Goal: Task Accomplishment & Management: Use online tool/utility

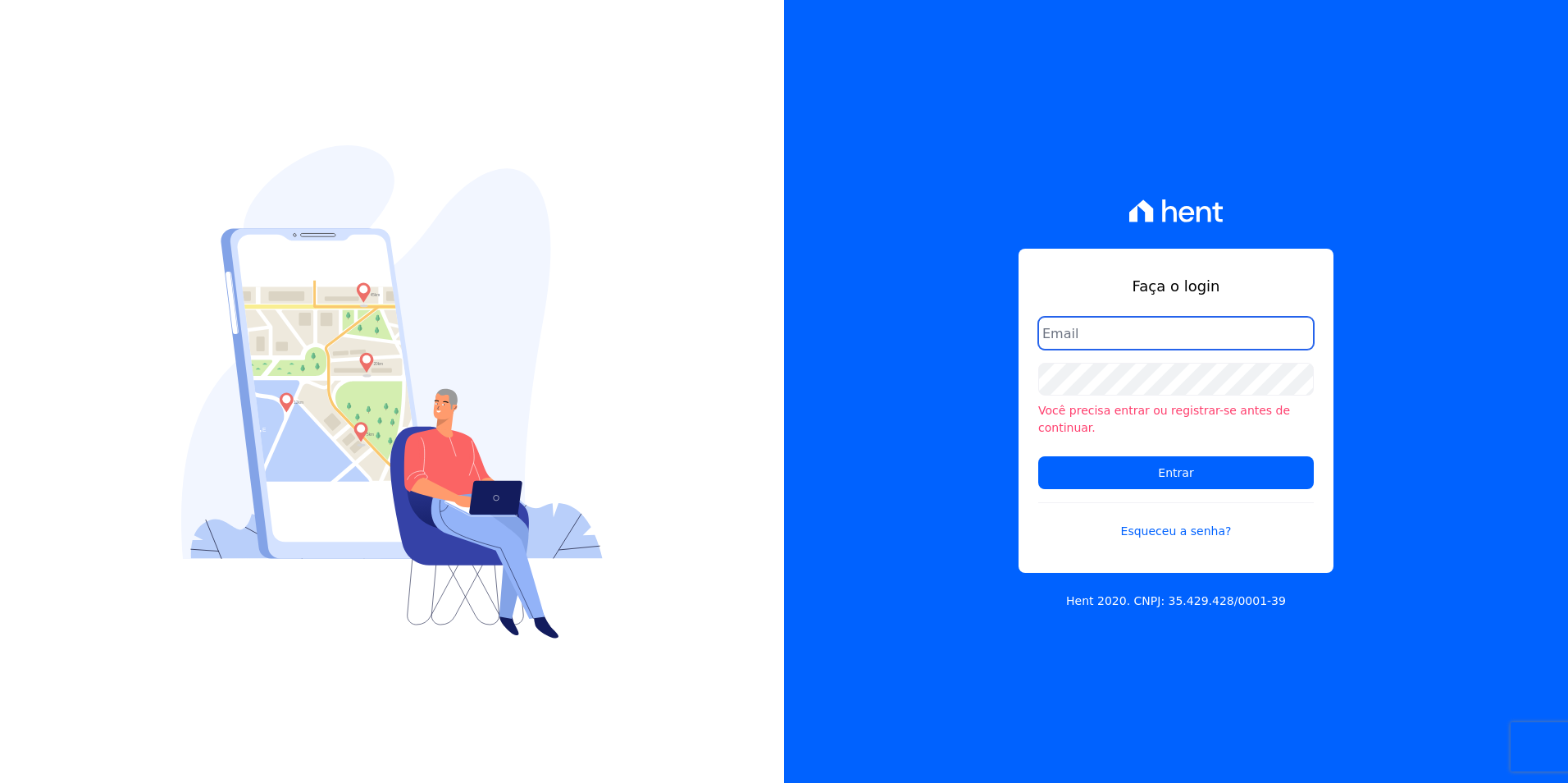
click at [1092, 345] on input "email" at bounding box center [1175, 333] width 275 height 33
type input "[PERSON_NAME][EMAIL_ADDRESS][PERSON_NAME][DOMAIN_NAME]"
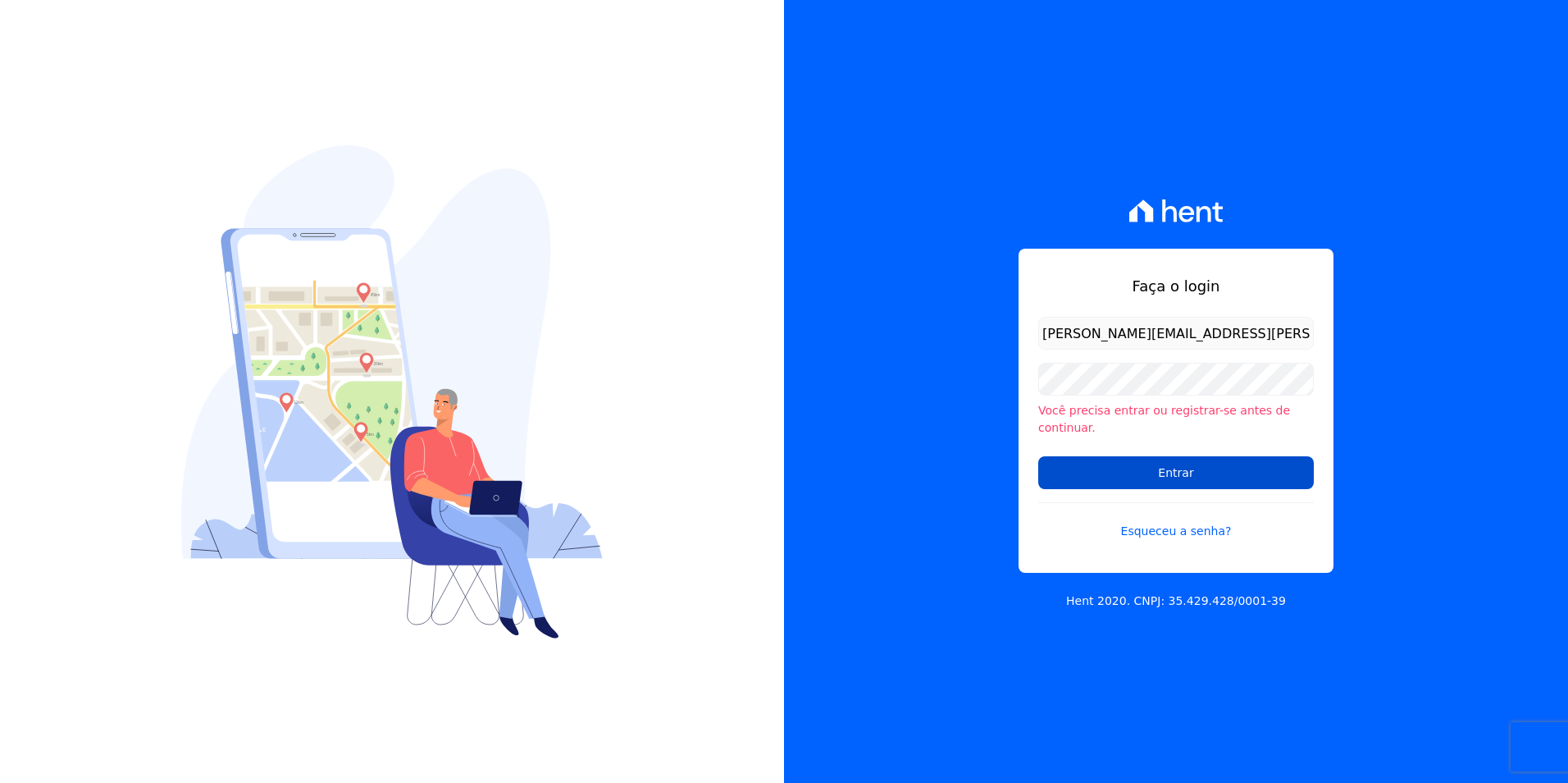
click at [1105, 456] on input "Entrar" at bounding box center [1175, 472] width 275 height 33
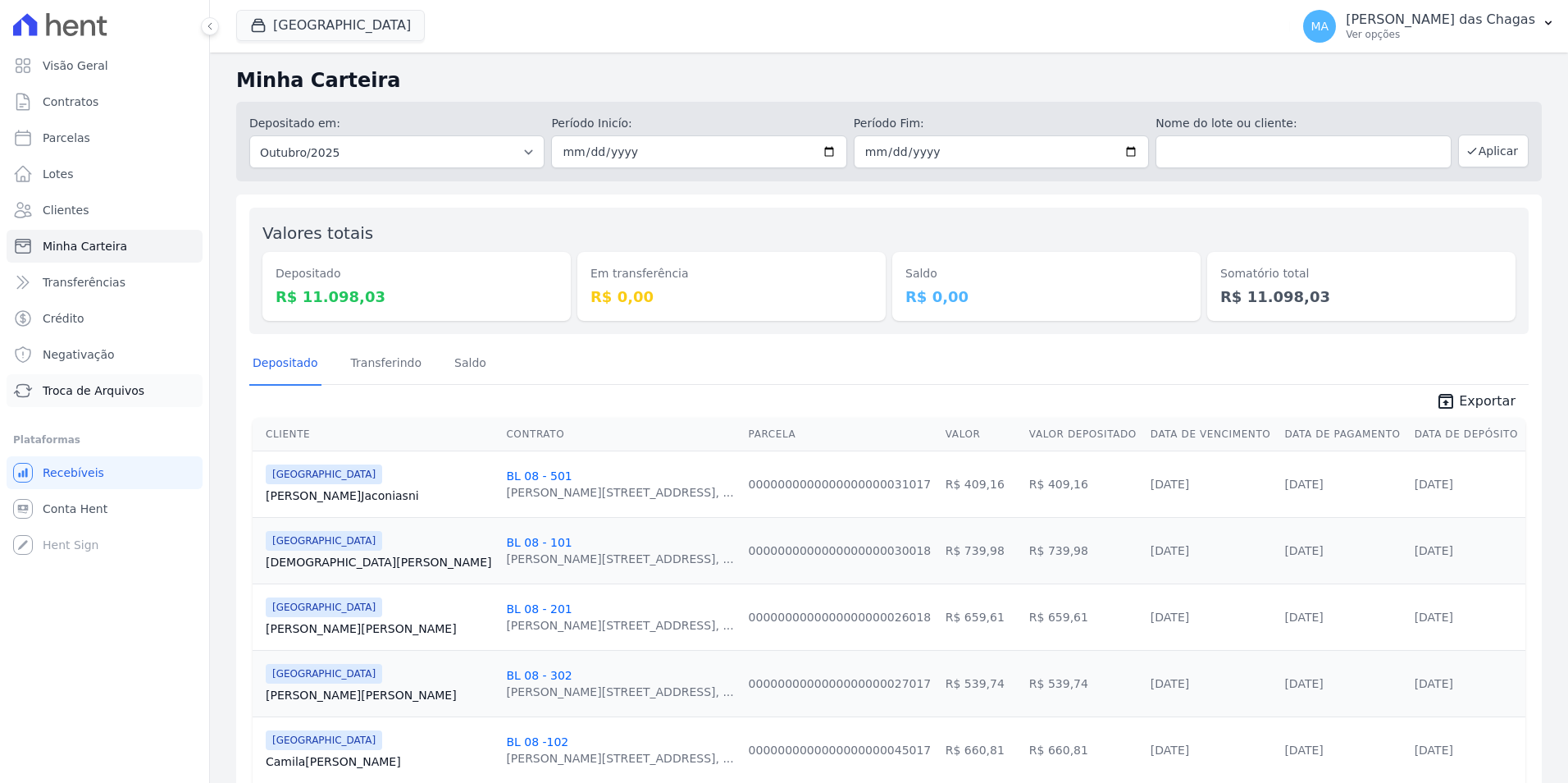
click at [74, 383] on span "Troca de Arquivos" at bounding box center [93, 390] width 102 height 16
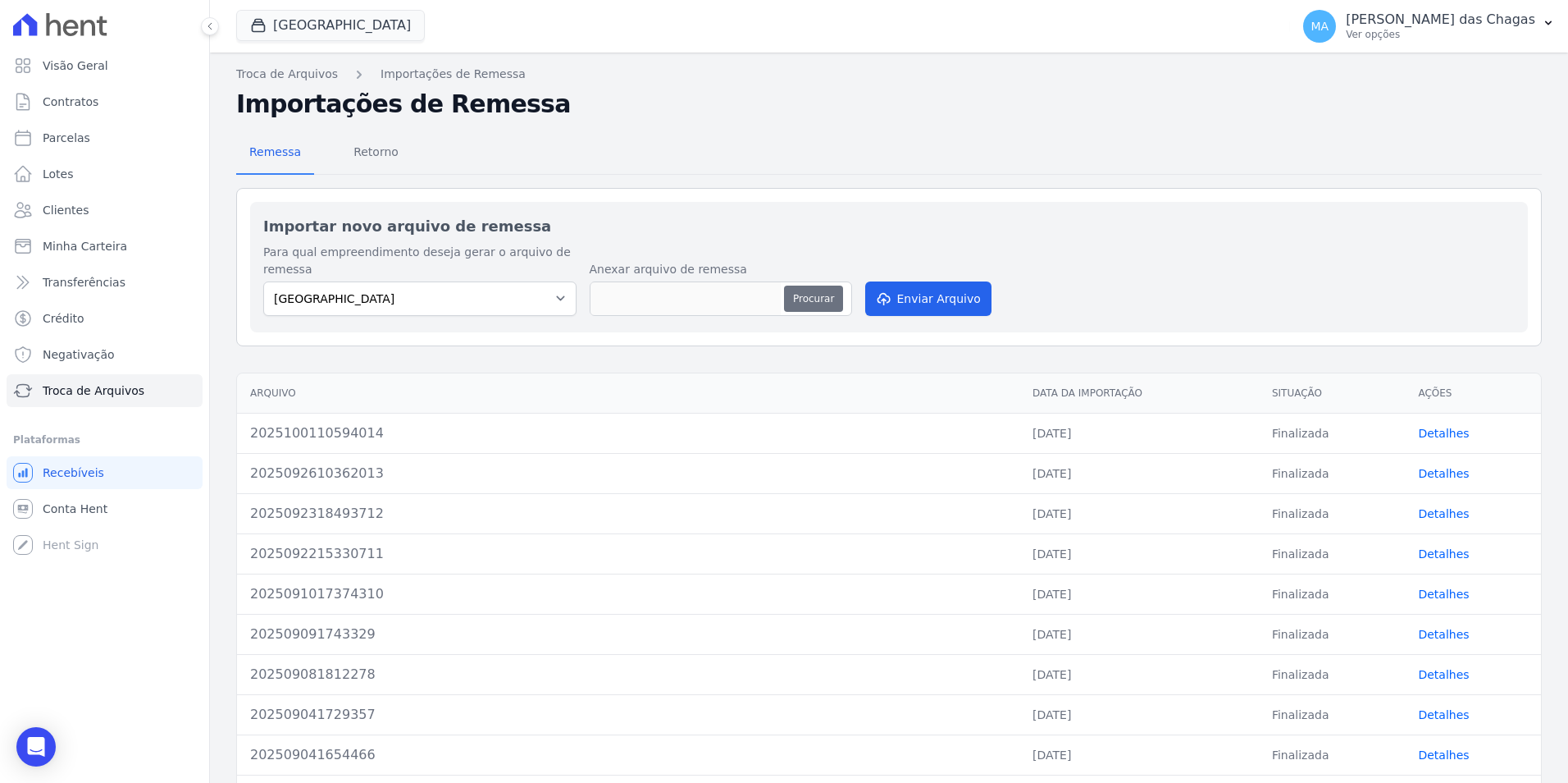
click at [801, 301] on button "Procurar" at bounding box center [813, 299] width 59 height 26
type input "2025100313384715"
click at [901, 295] on button "Enviar Arquivo" at bounding box center [929, 299] width 126 height 35
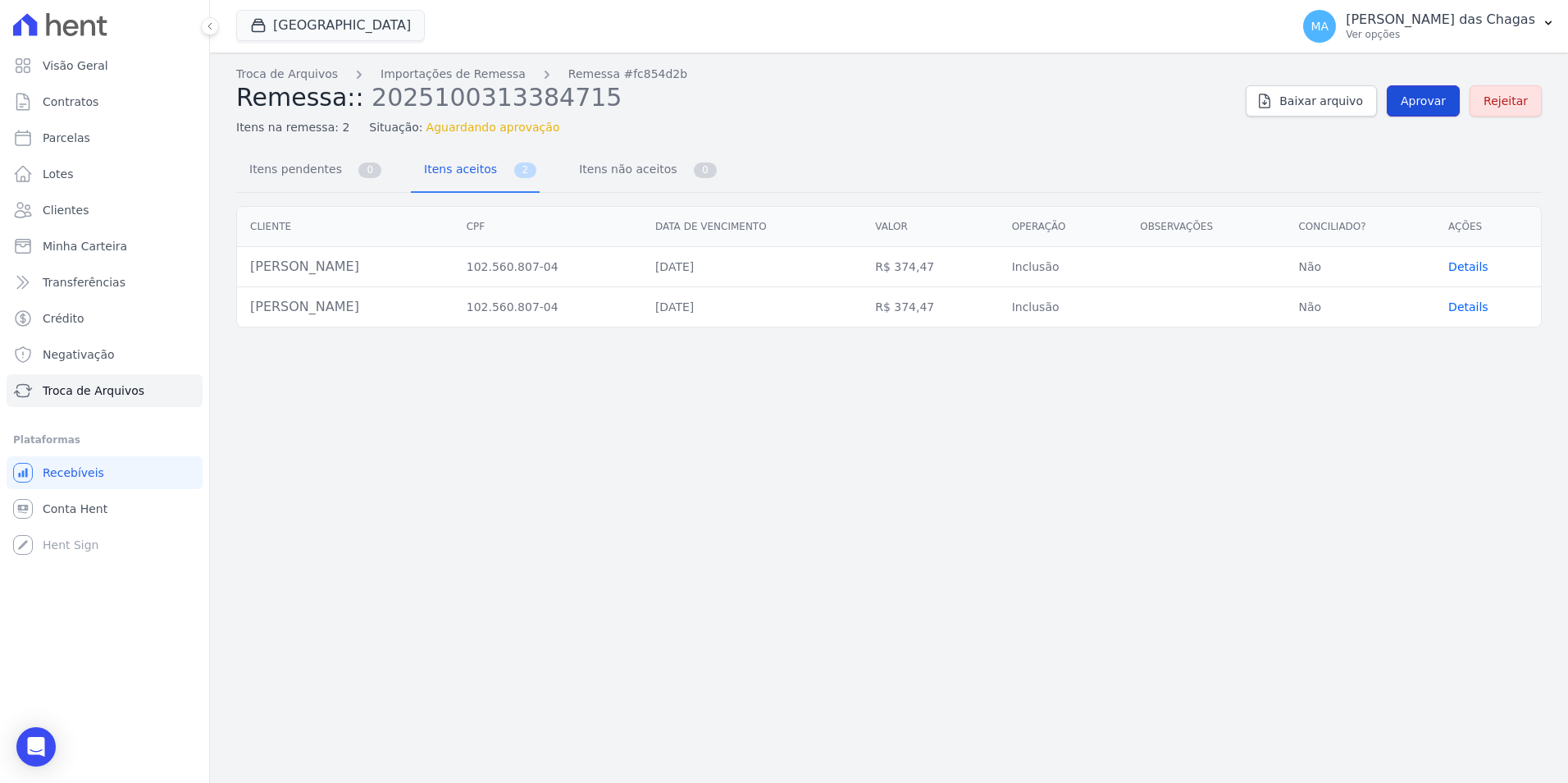
click at [1445, 88] on link "Aprovar" at bounding box center [1423, 101] width 73 height 31
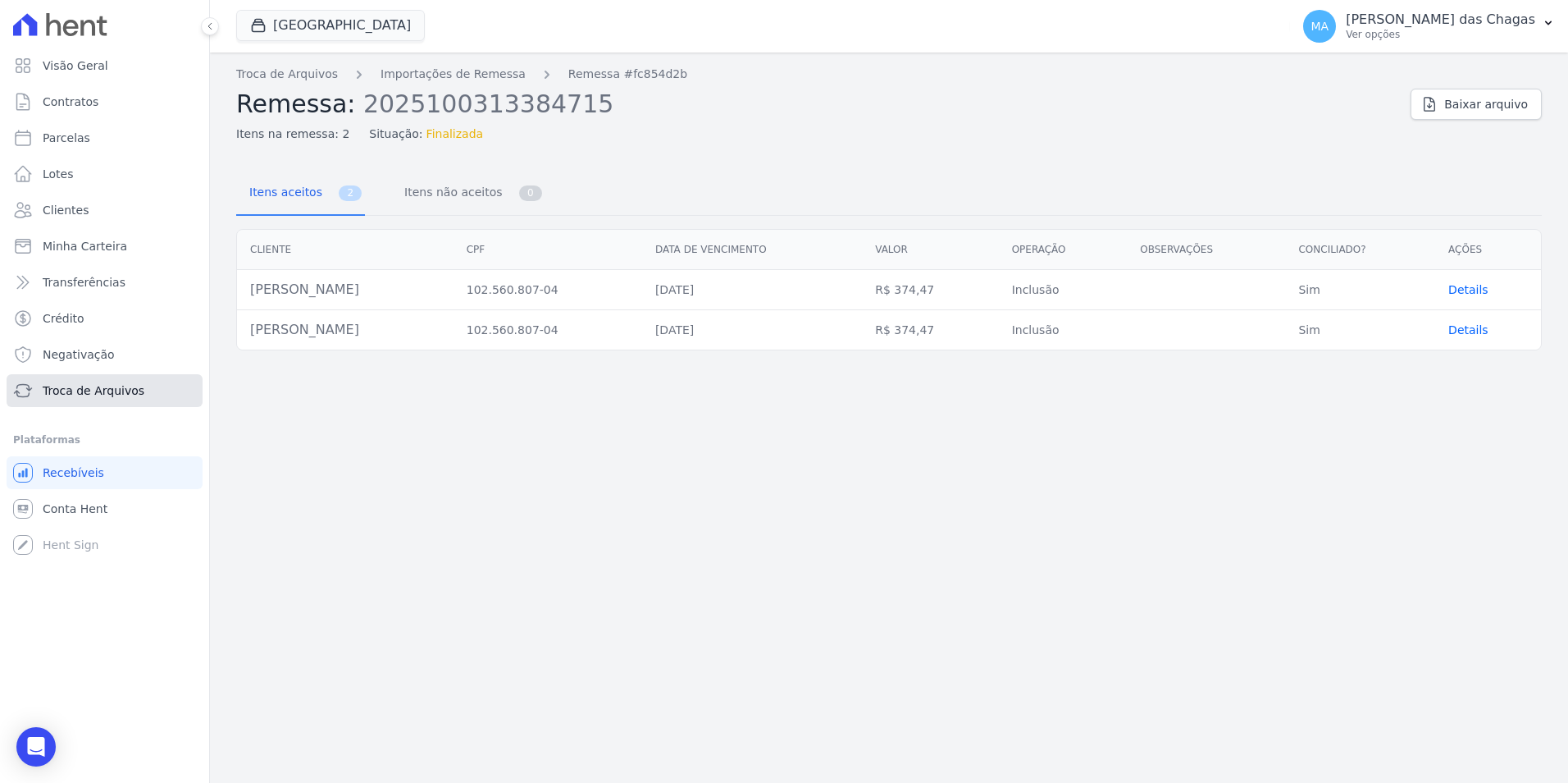
click at [67, 396] on span "Troca de Arquivos" at bounding box center [93, 390] width 102 height 16
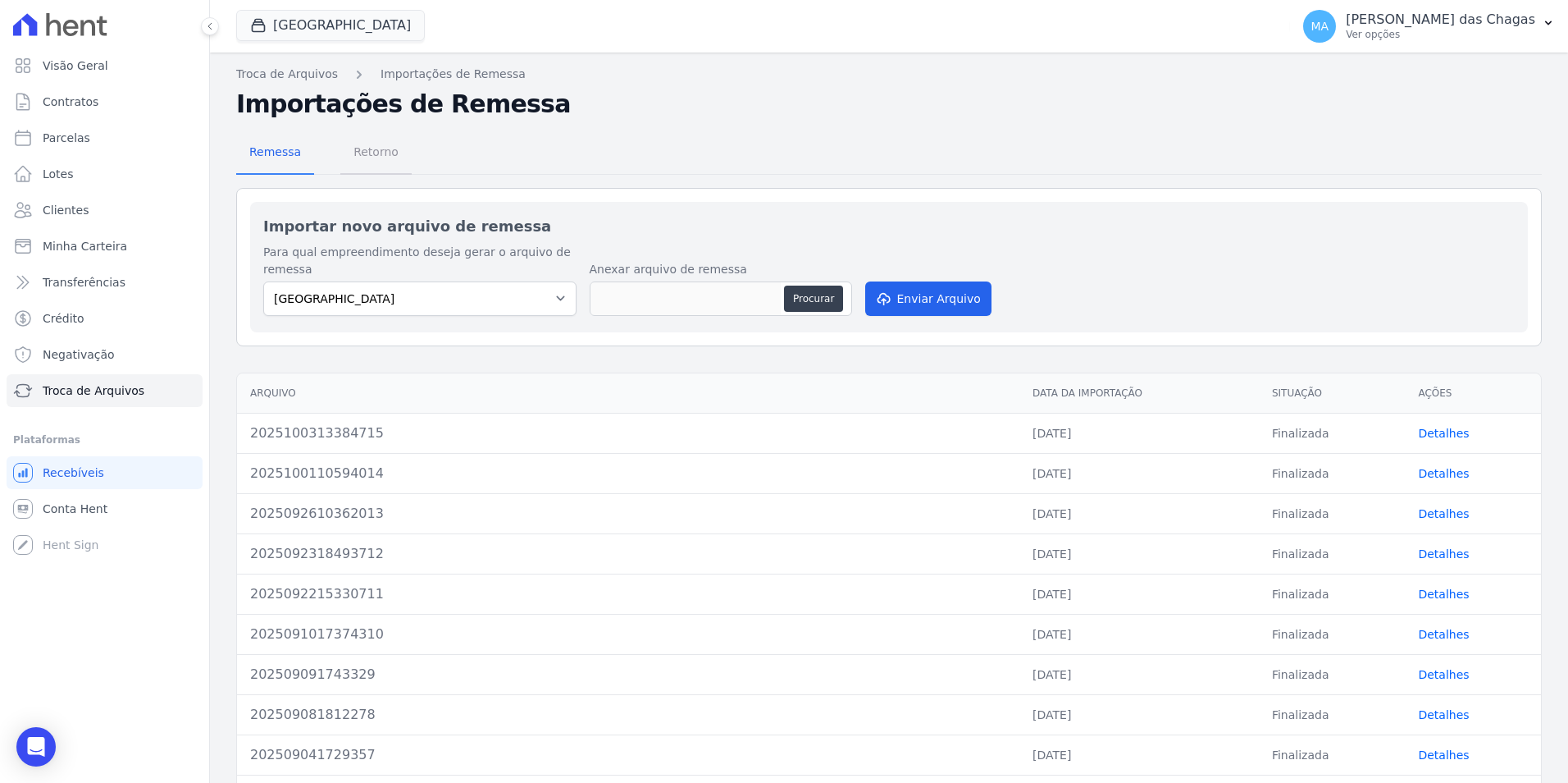
click at [345, 149] on span "Retorno" at bounding box center [375, 152] width 65 height 33
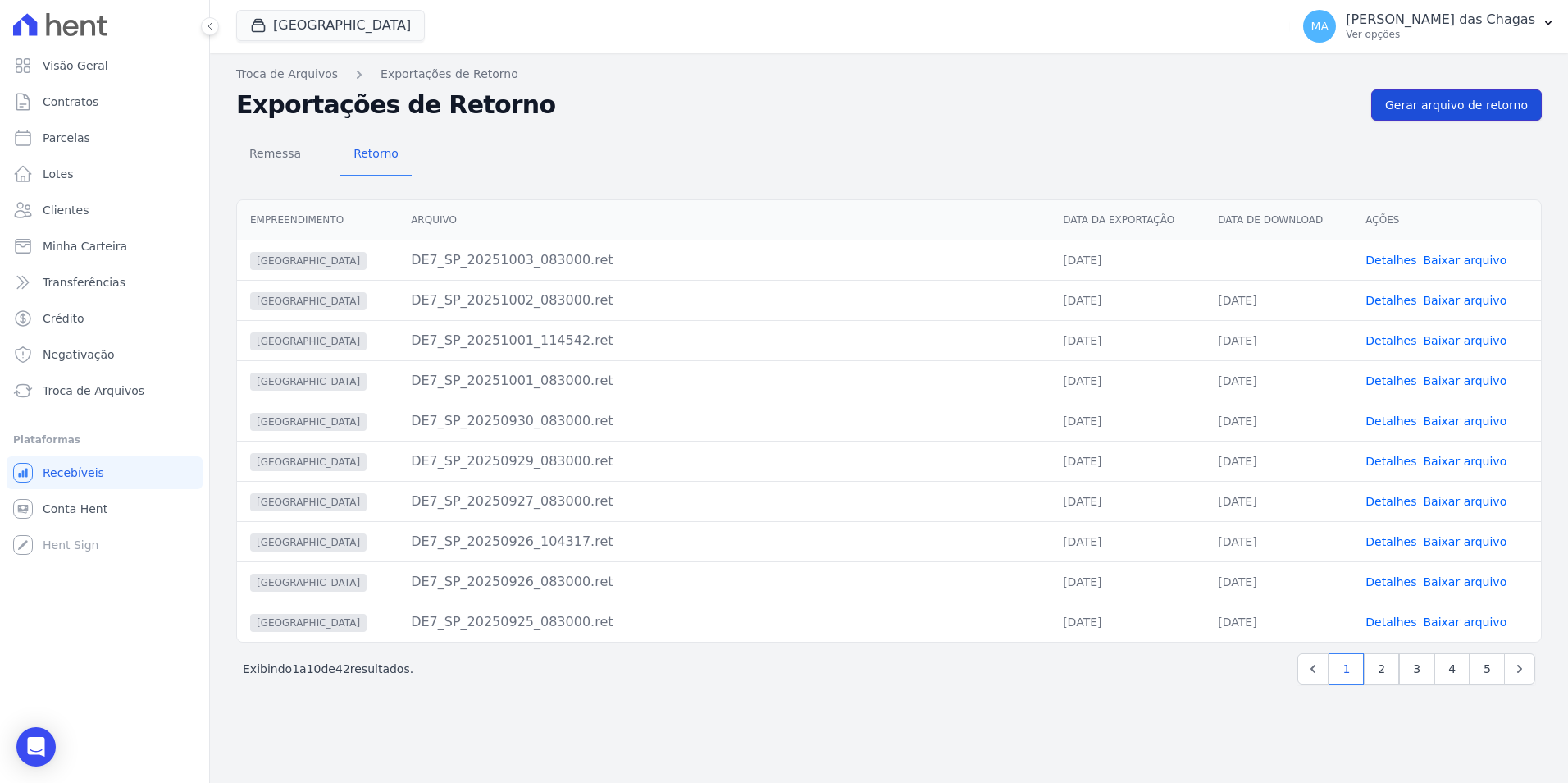
click at [1422, 103] on span "Gerar arquivo de retorno" at bounding box center [1456, 104] width 142 height 16
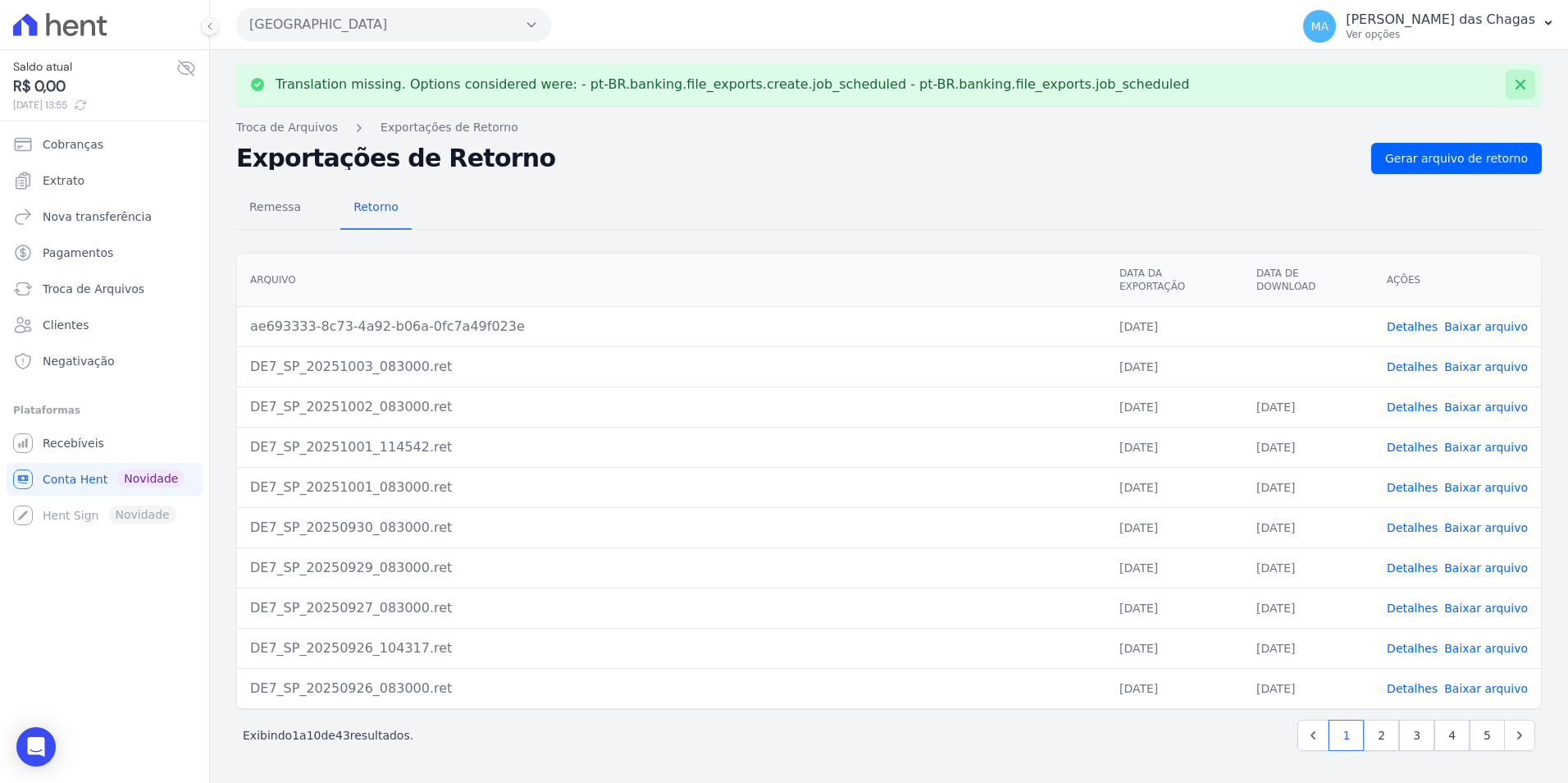
click at [1517, 86] on icon at bounding box center [1520, 84] width 16 height 16
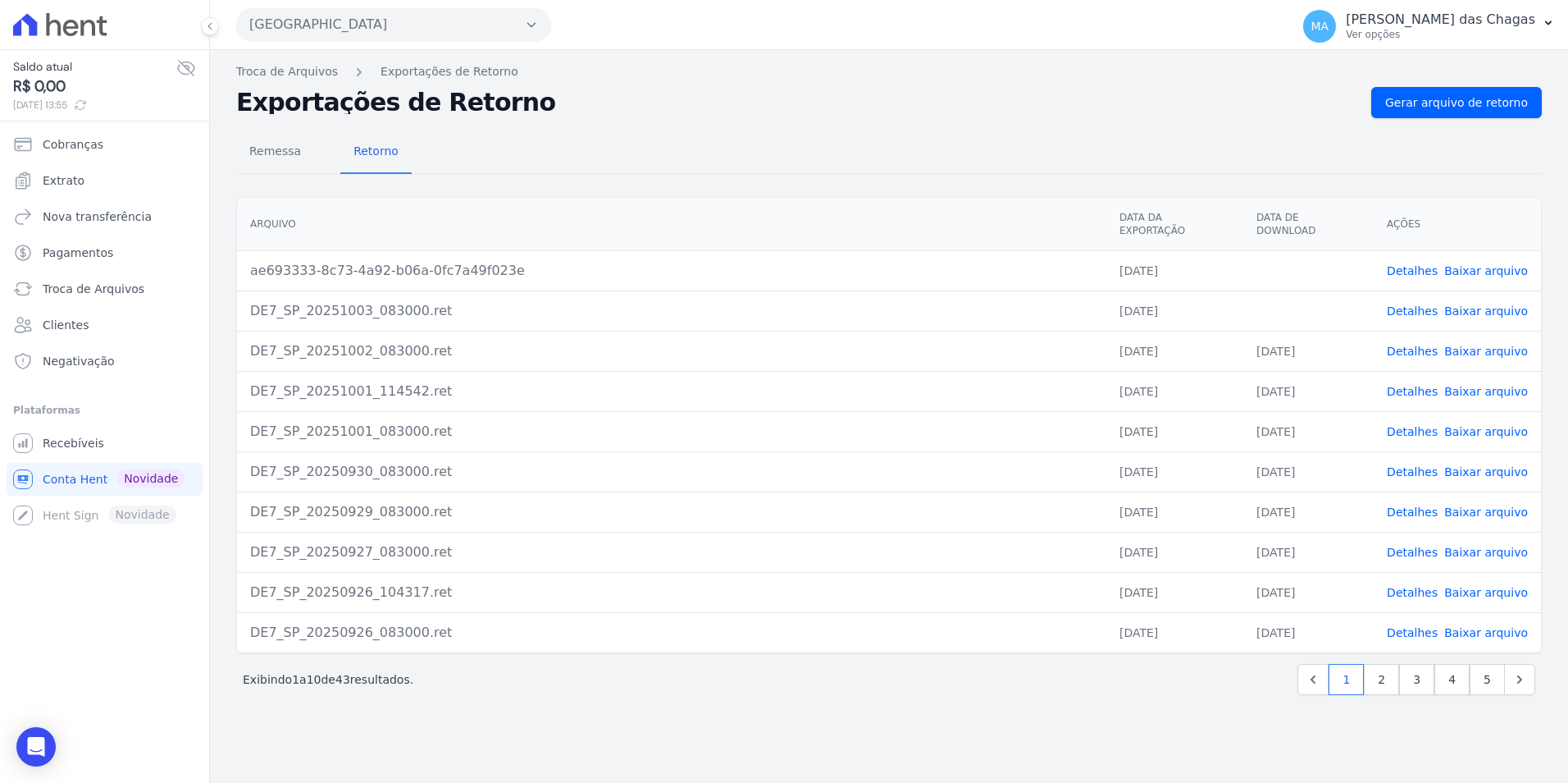
click at [1475, 305] on link "Baixar arquivo" at bounding box center [1486, 311] width 84 height 13
click at [1082, 169] on div "Remessa Retorno" at bounding box center [889, 152] width 1306 height 42
click at [1470, 264] on link "Baixar arquivo" at bounding box center [1486, 270] width 84 height 13
click at [34, 736] on div "Open Intercom Messenger" at bounding box center [36, 747] width 43 height 43
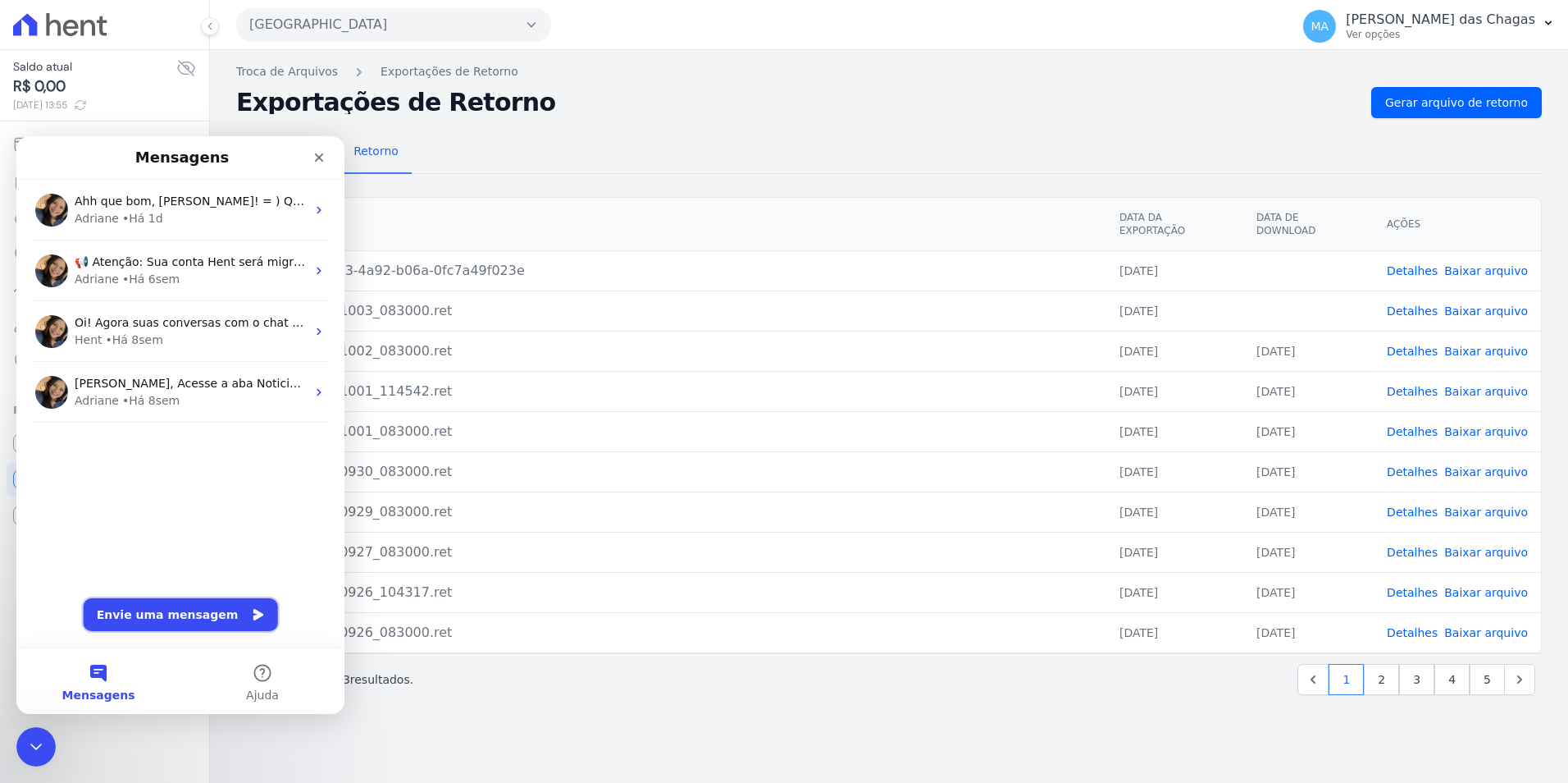
click at [168, 607] on button "Envie uma mensagem" at bounding box center [180, 615] width 194 height 33
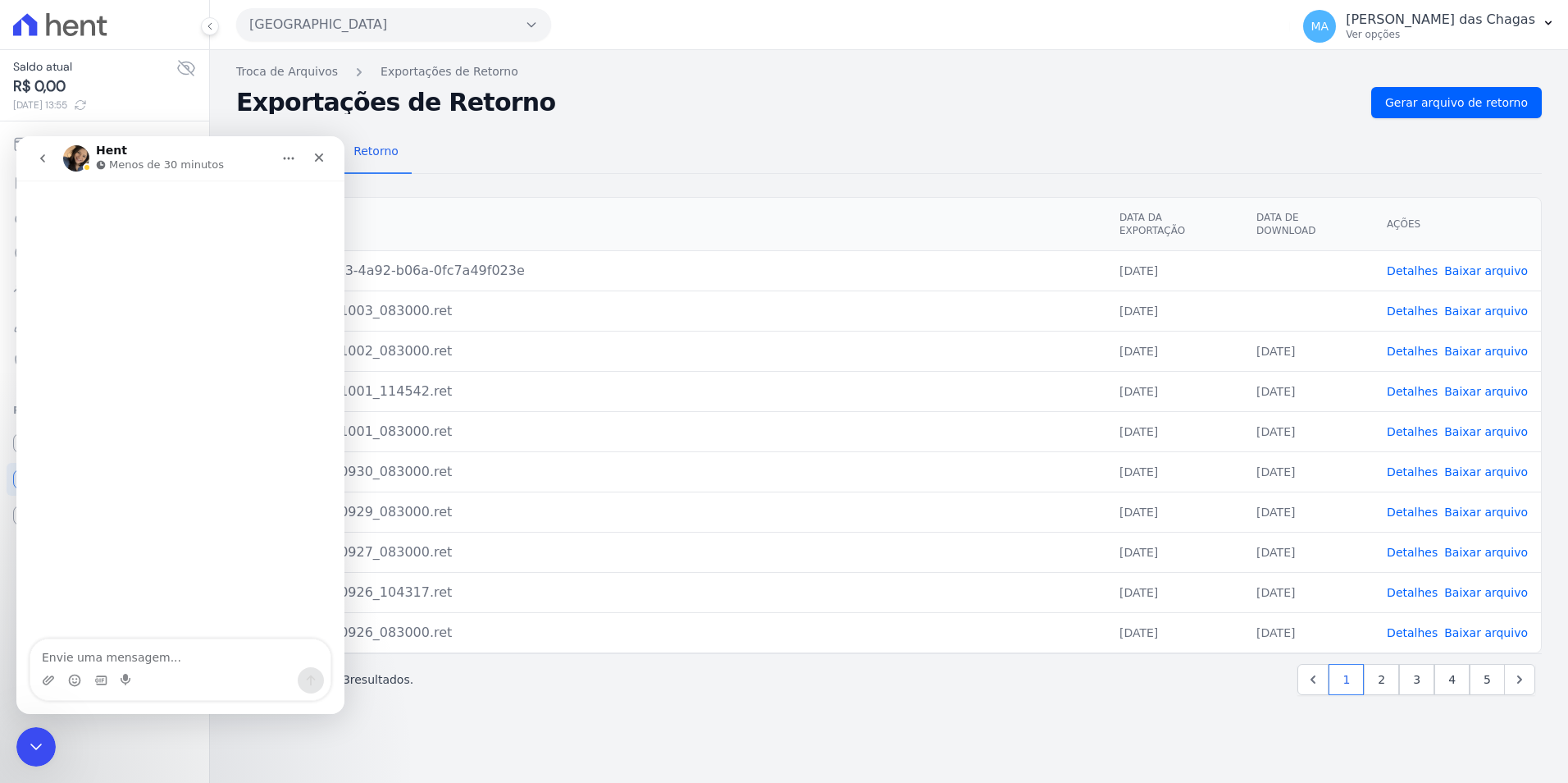
click at [167, 669] on div "Messenger da Intercom" at bounding box center [180, 680] width 300 height 26
click at [152, 654] on textarea "Envie uma mensagem..." at bounding box center [180, 653] width 300 height 28
type textarea "Falar com atendente"
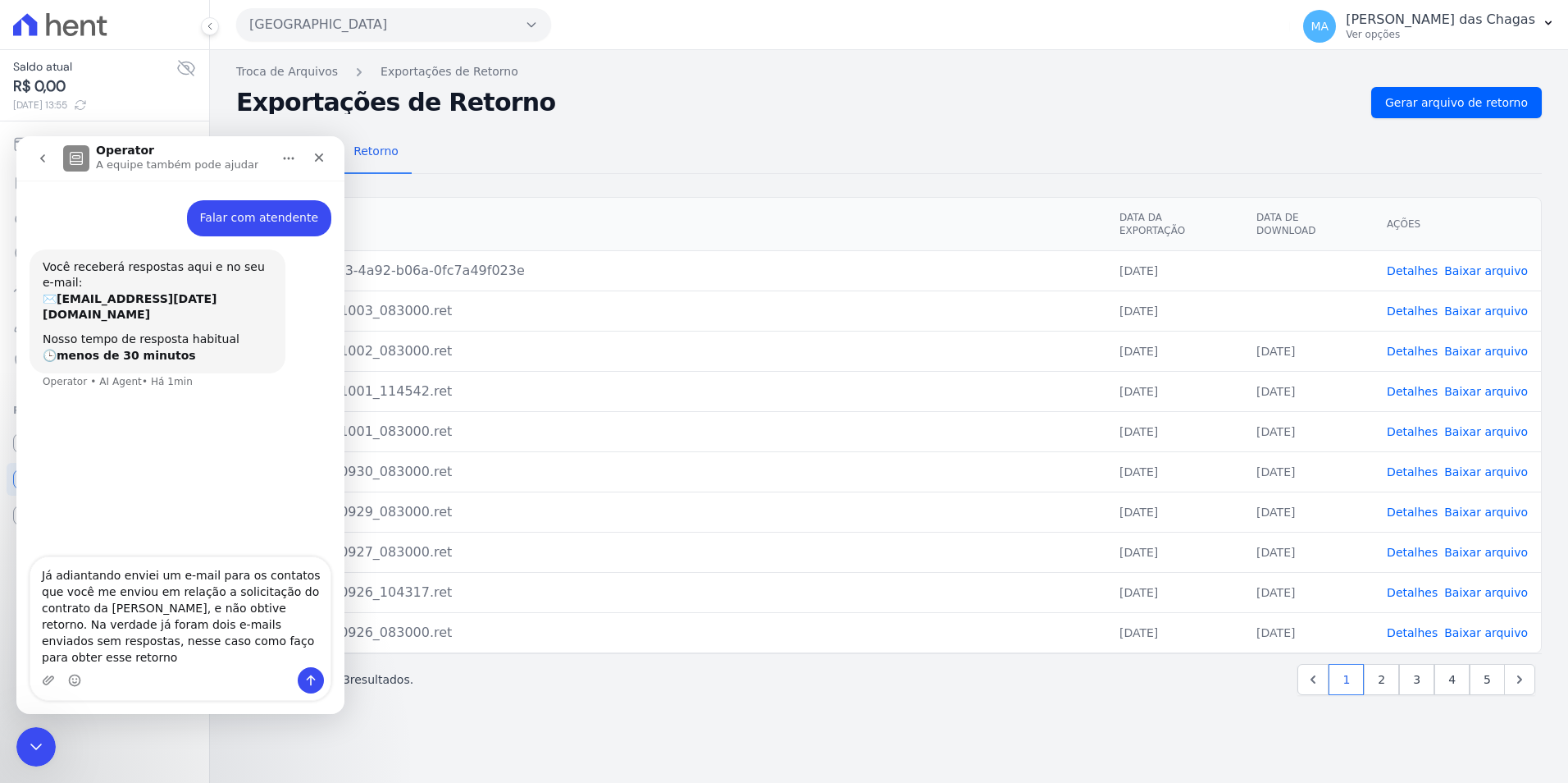
type textarea "Já adiantando enviei um e-mail para os contatos que você me enviou em relação a…"
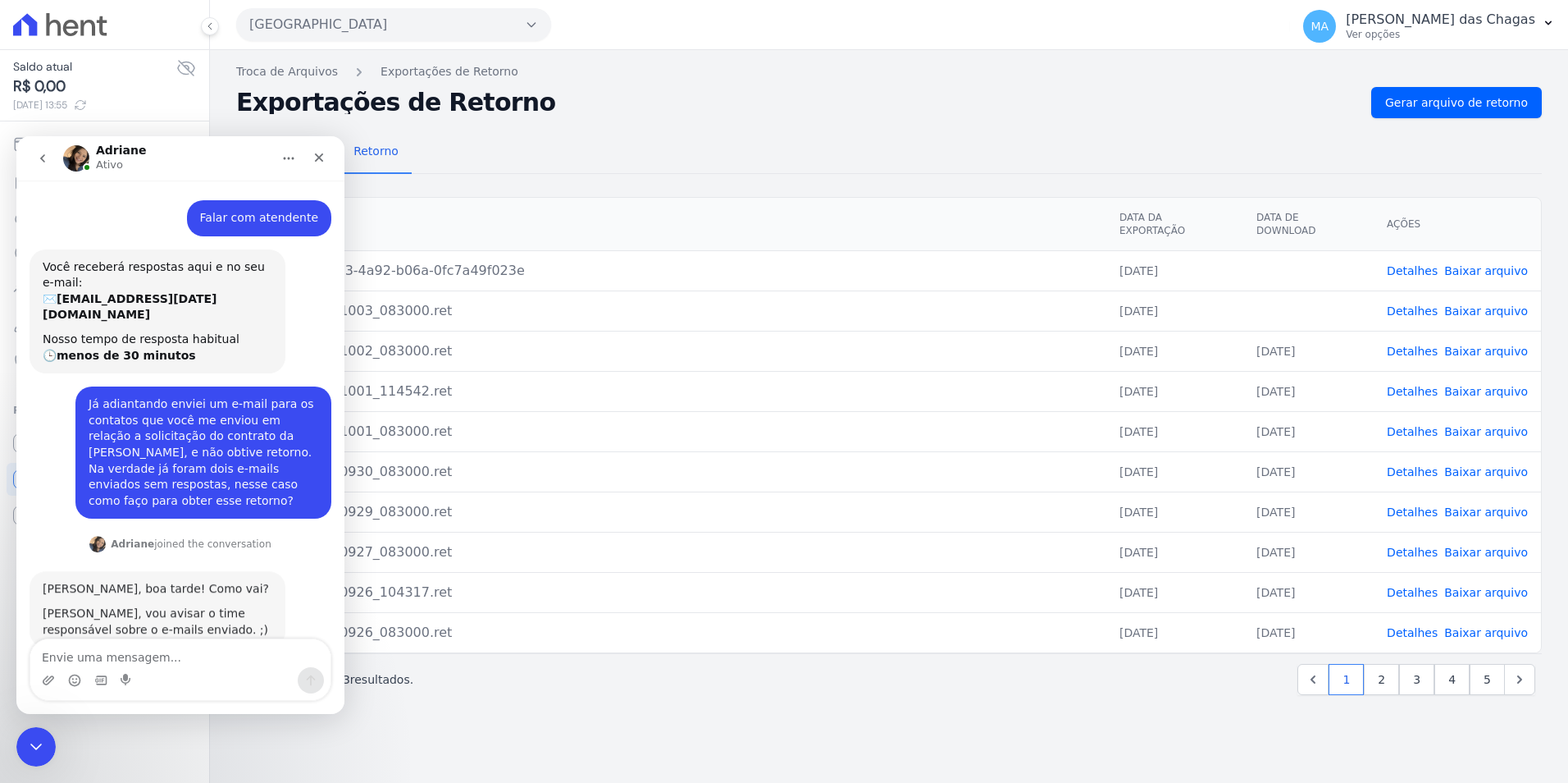
scroll to position [9, 0]
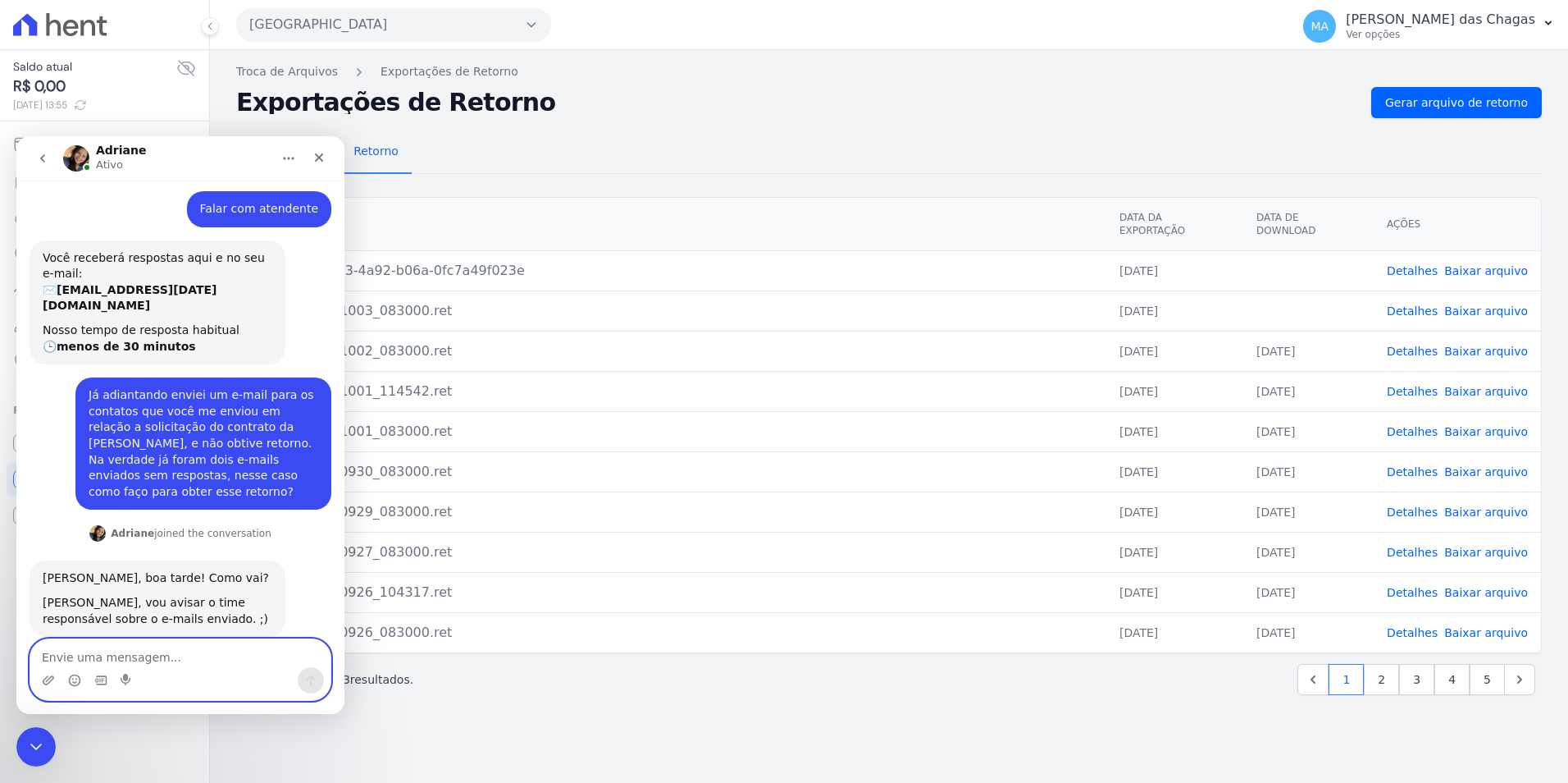
click at [168, 656] on textarea "Envie uma mensagem..." at bounding box center [180, 653] width 300 height 28
type textarea "Obrigada!"
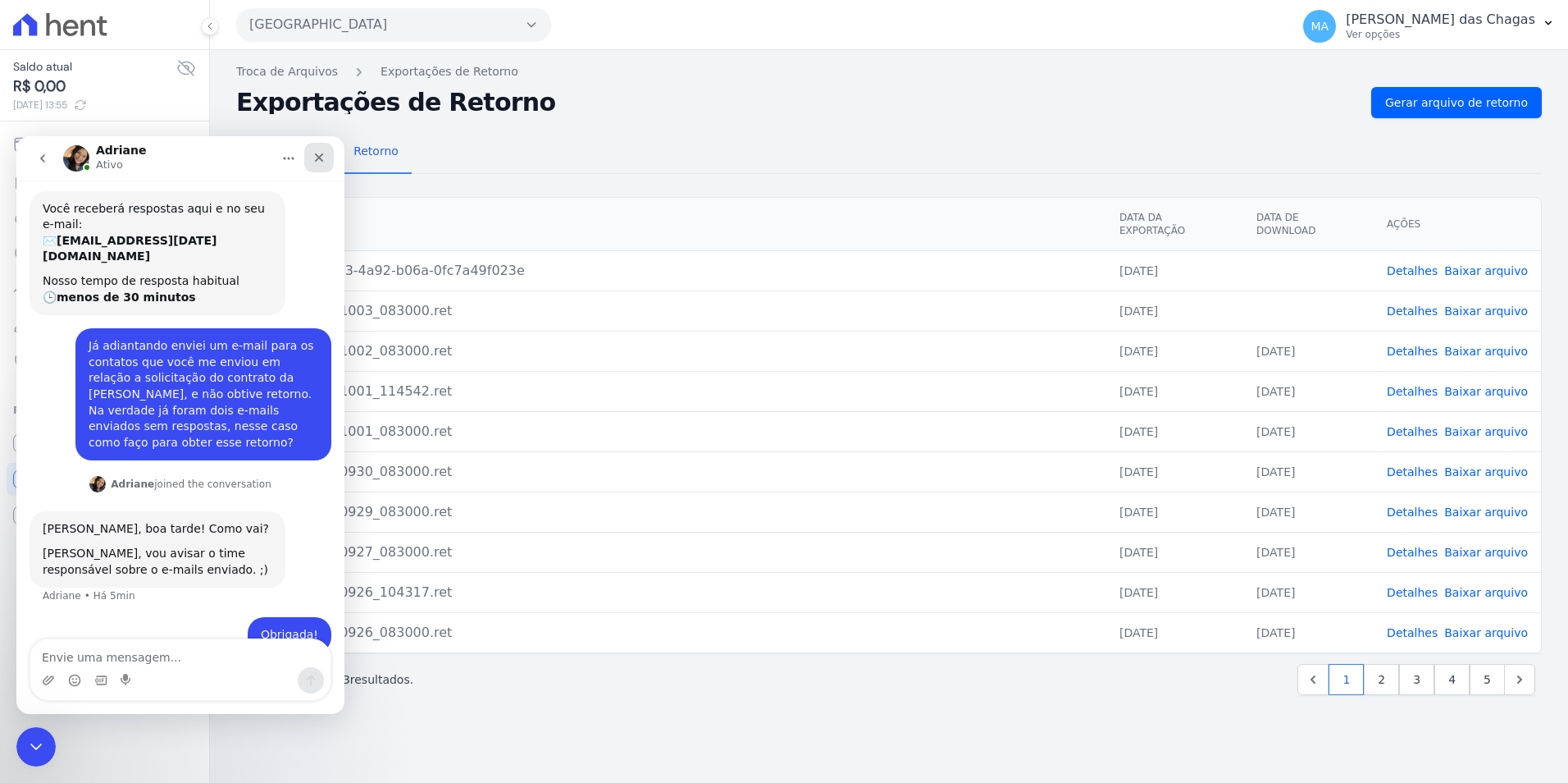
click at [331, 154] on div "Fechar" at bounding box center [319, 157] width 29 height 29
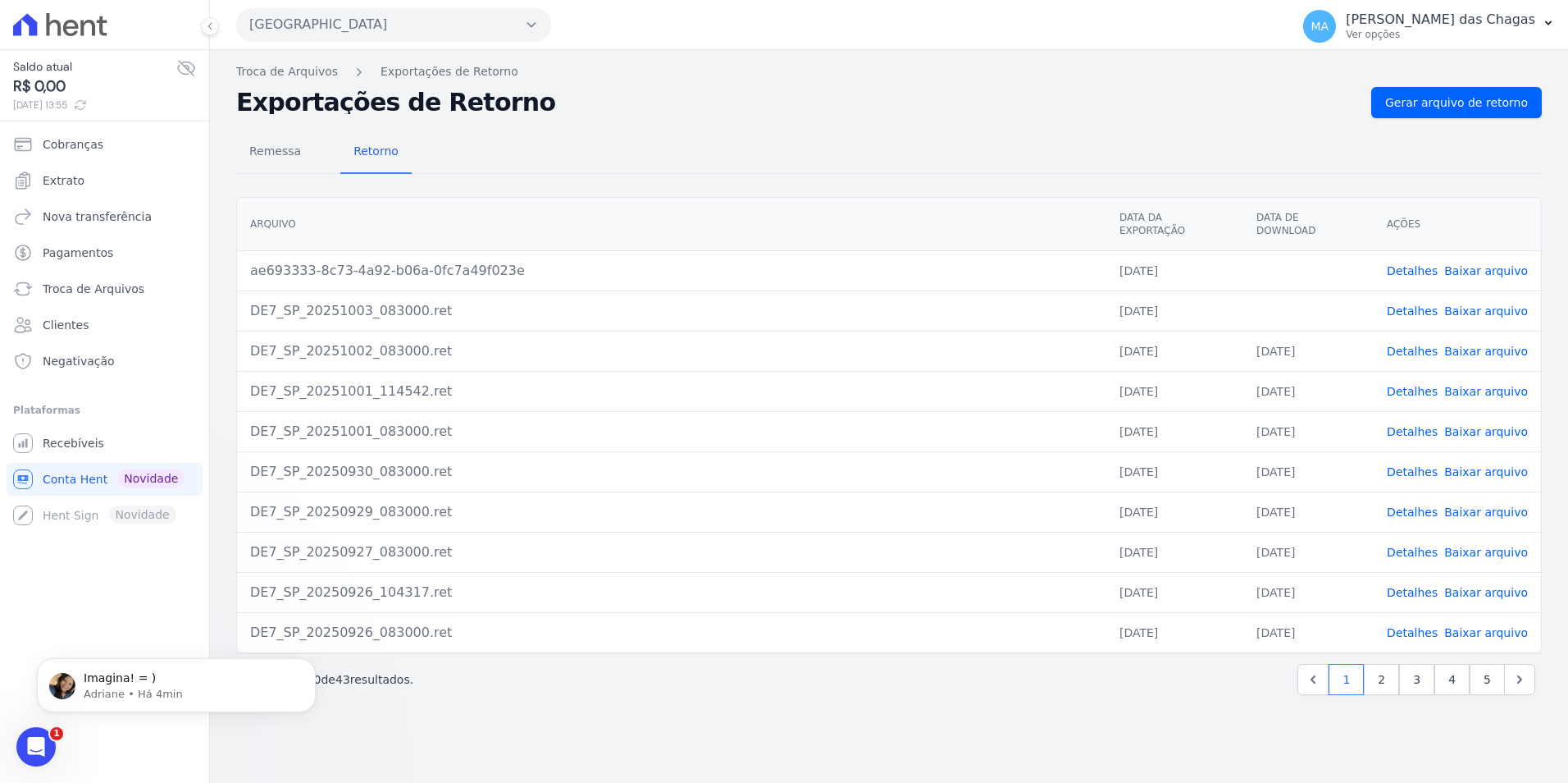
scroll to position [0, 0]
